Goal: Find specific page/section: Find specific page/section

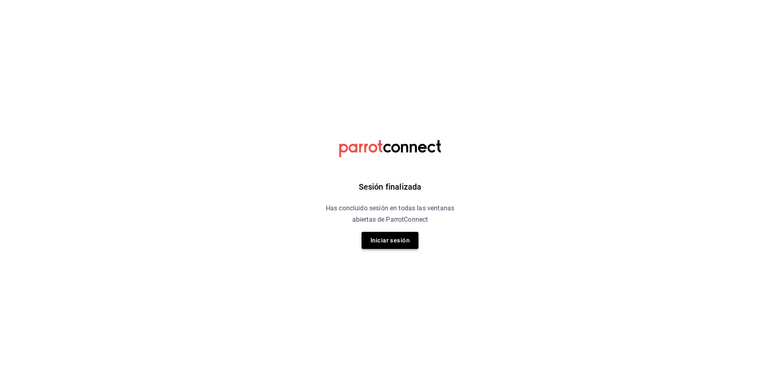
click at [394, 239] on button "Iniciar sesión" at bounding box center [390, 240] width 57 height 17
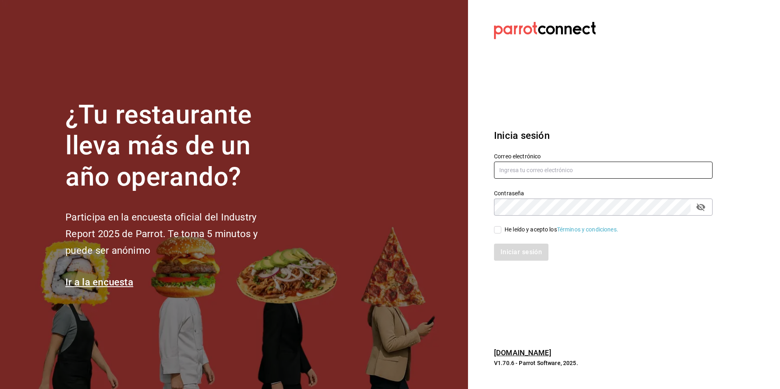
click at [557, 174] on input "text" at bounding box center [603, 170] width 219 height 17
type input "ksanchez@humanitree.edu.mx"
click at [702, 209] on icon "passwordField" at bounding box center [701, 208] width 9 height 8
click at [500, 226] on label "He leído y acepto los Términos y condiciones." at bounding box center [556, 230] width 124 height 9
click at [500, 226] on input "He leído y acepto los Términos y condiciones." at bounding box center [497, 229] width 7 height 7
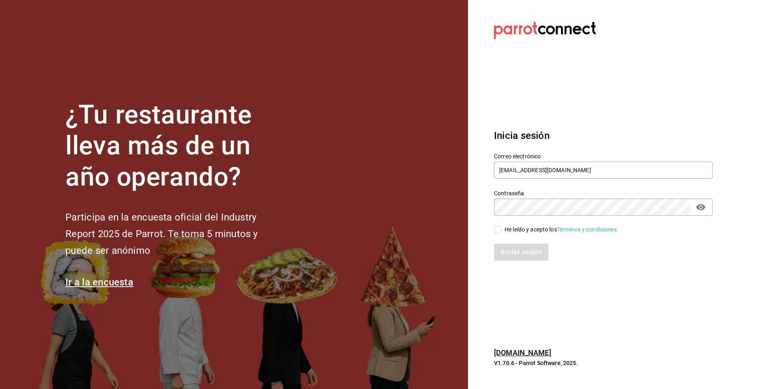
checkbox input "true"
click at [506, 247] on button "Iniciar sesión" at bounding box center [521, 252] width 55 height 17
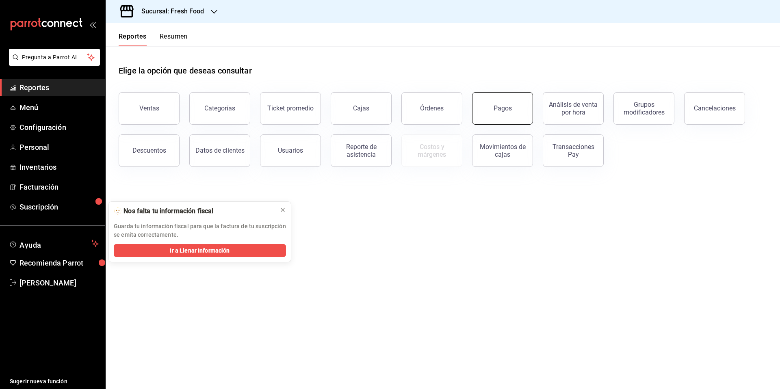
click at [514, 116] on button "Pagos" at bounding box center [502, 108] width 61 height 33
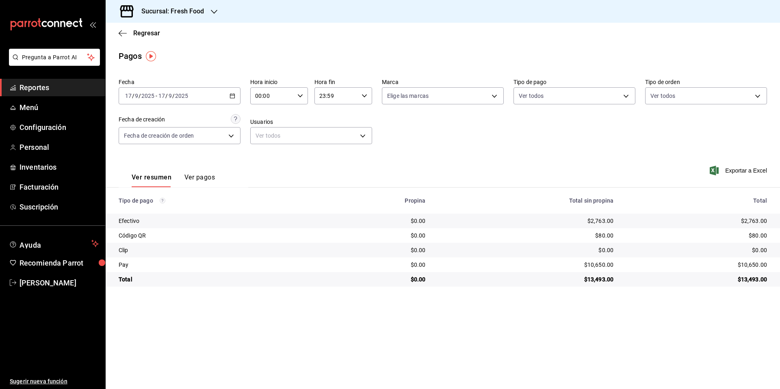
click at [201, 15] on h3 "Sucursal: Fresh Food" at bounding box center [170, 12] width 70 height 10
click at [176, 50] on div "Sweet & Coffee Corner" at bounding box center [166, 53] width 109 height 9
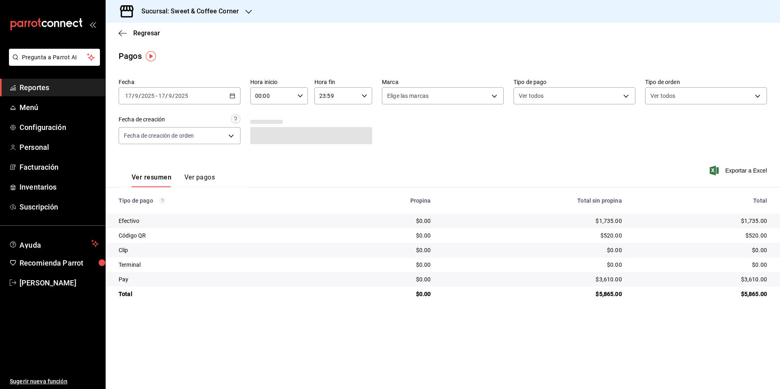
click at [200, 22] on div "Sucursal: Sweet & Coffee Corner" at bounding box center [183, 11] width 143 height 23
click at [203, 11] on div at bounding box center [390, 194] width 780 height 389
click at [195, 16] on h3 "Sucursal: Sweet & Coffee Corner" at bounding box center [187, 12] width 104 height 10
click at [186, 72] on div "Epic Cafe Humanitree" at bounding box center [166, 71] width 109 height 9
